Goal: Use online tool/utility: Utilize a website feature to perform a specific function

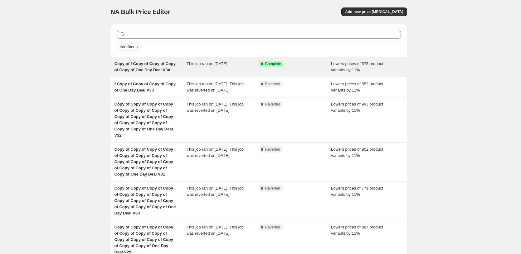
click at [253, 72] on div "This job ran on [DATE]." at bounding box center [222, 67] width 72 height 12
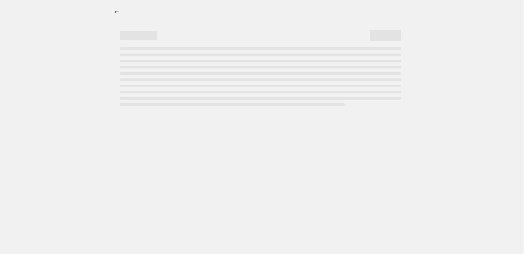
select select "percentage"
select select "pp"
select select "tag"
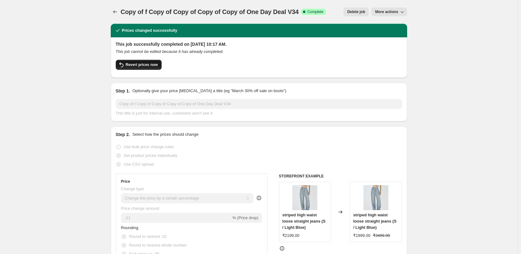
click at [142, 64] on span "Revert prices now" at bounding box center [142, 64] width 32 height 5
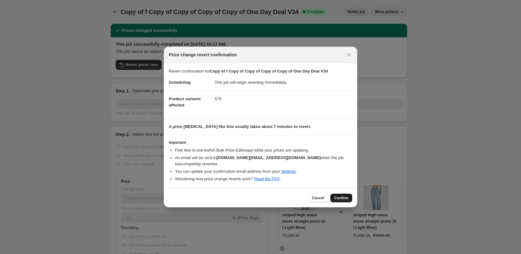
click at [341, 194] on button "Confirm" at bounding box center [341, 198] width 22 height 9
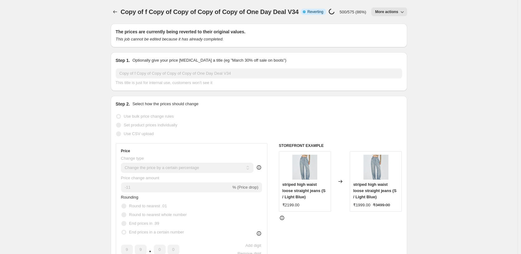
drag, startPoint x: 72, startPoint y: 110, endPoint x: 89, endPoint y: 115, distance: 17.6
click at [301, 191] on span "striped high waist loose straight jeans (S / Light Blue)" at bounding box center [303, 190] width 43 height 17
drag, startPoint x: 284, startPoint y: 191, endPoint x: 307, endPoint y: 196, distance: 23.2
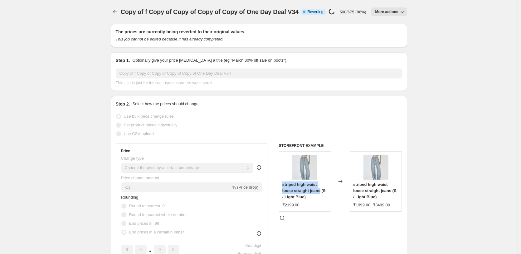
click at [321, 200] on span "striped high waist loose straight jeans (S / Light Blue)" at bounding box center [303, 190] width 43 height 17
copy span "striped high waist loose straight [PERSON_NAME]"
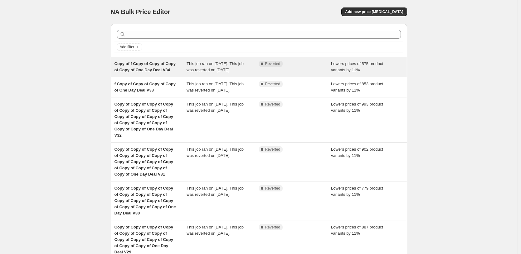
click at [170, 67] on div "Copy of f Copy of Copy of Copy of Copy of One Day Deal V34" at bounding box center [150, 67] width 72 height 12
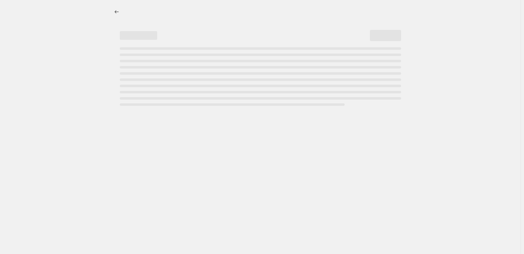
select select "percentage"
select select "pp"
select select "tag"
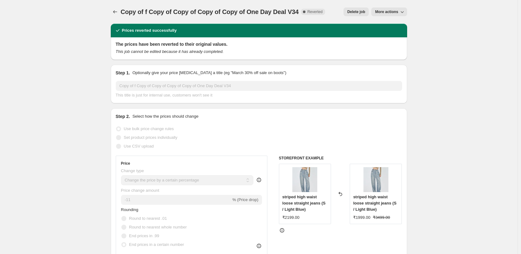
click at [390, 9] on button "More actions" at bounding box center [389, 11] width 36 height 9
